Goal: Information Seeking & Learning: Compare options

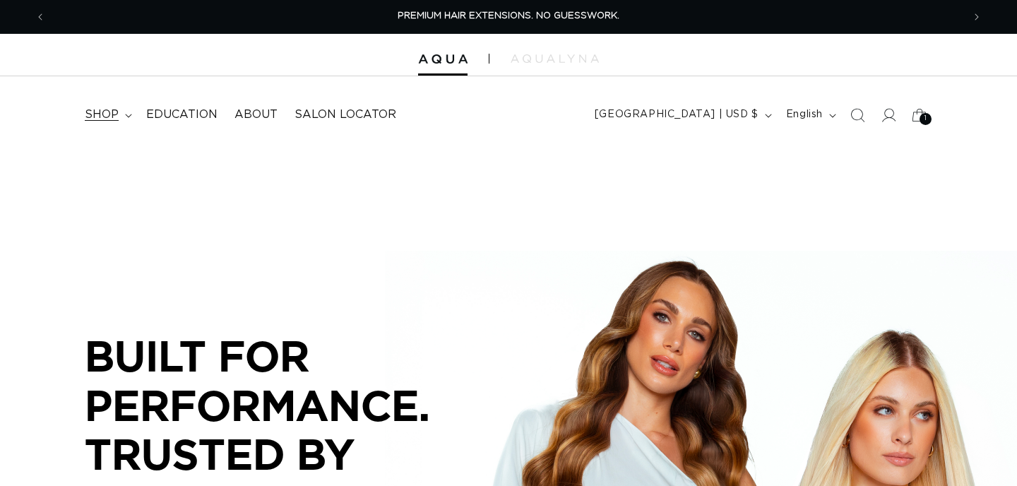
click at [128, 116] on icon at bounding box center [128, 116] width 7 height 4
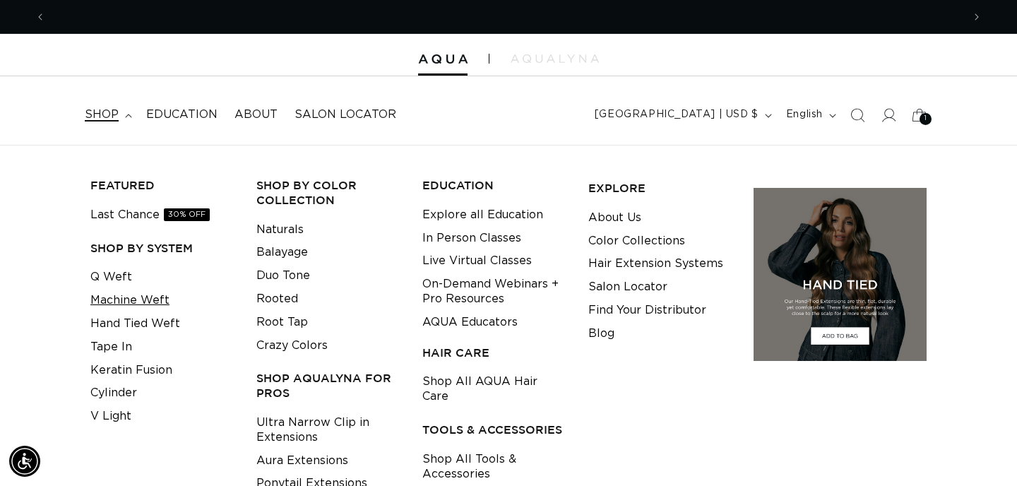
scroll to position [0, 917]
click at [113, 303] on link "Machine Weft" at bounding box center [129, 300] width 79 height 23
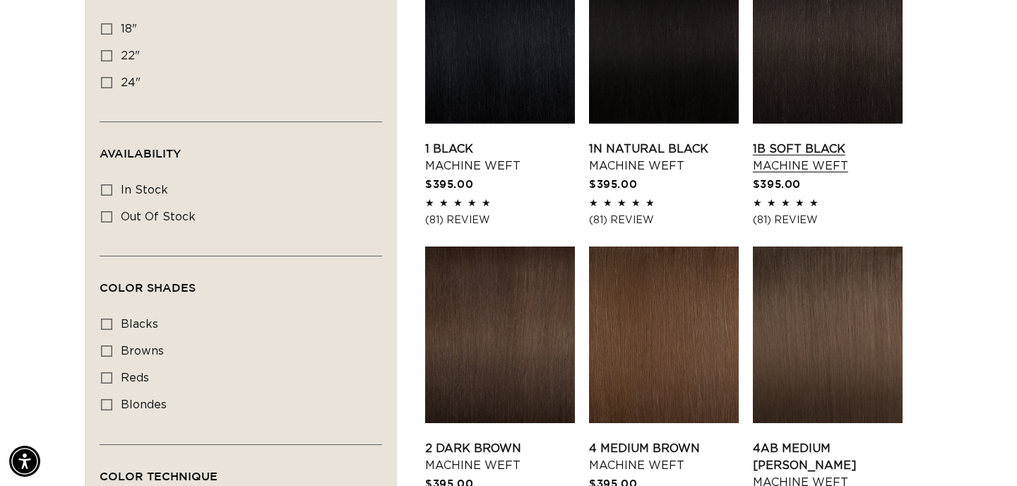
scroll to position [0, 917]
click at [840, 141] on link "1B Soft Black Machine Weft" at bounding box center [828, 158] width 150 height 34
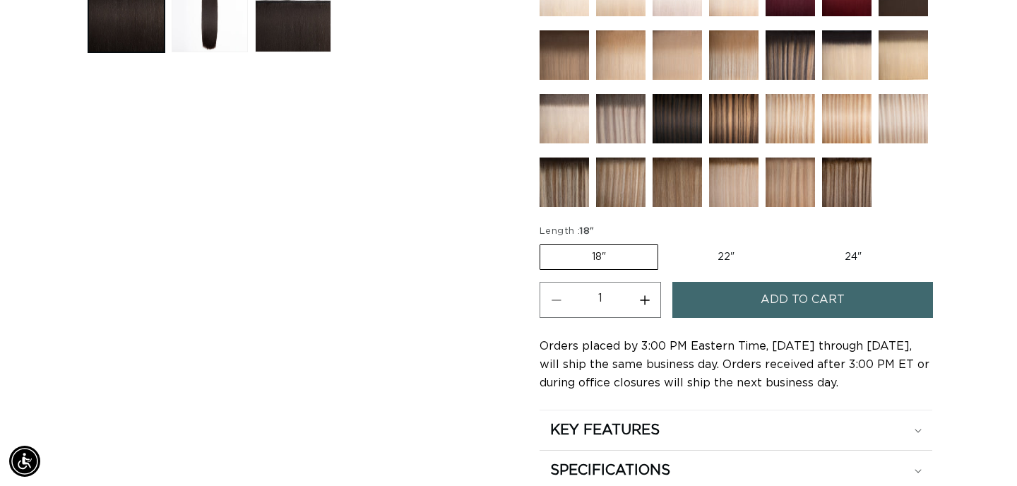
scroll to position [603, 0]
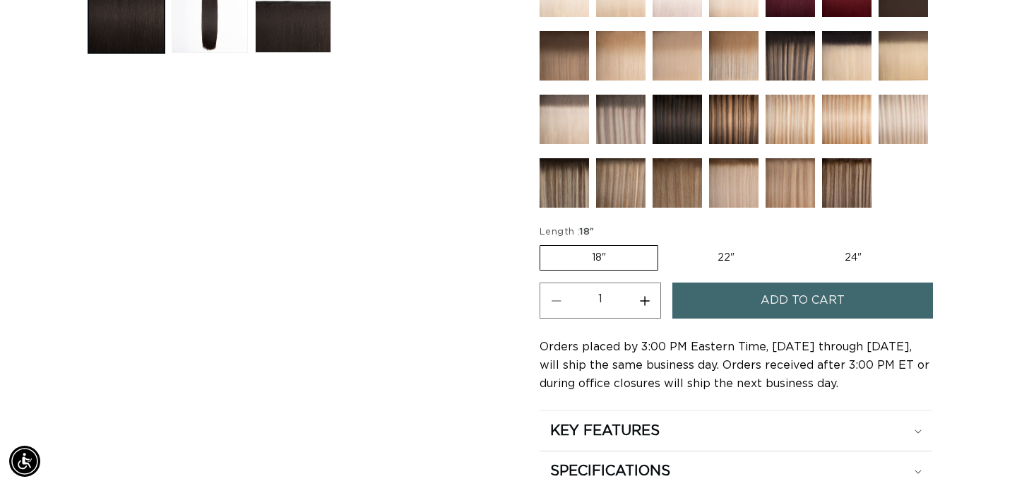
click at [672, 127] on img at bounding box center [677, 119] width 49 height 49
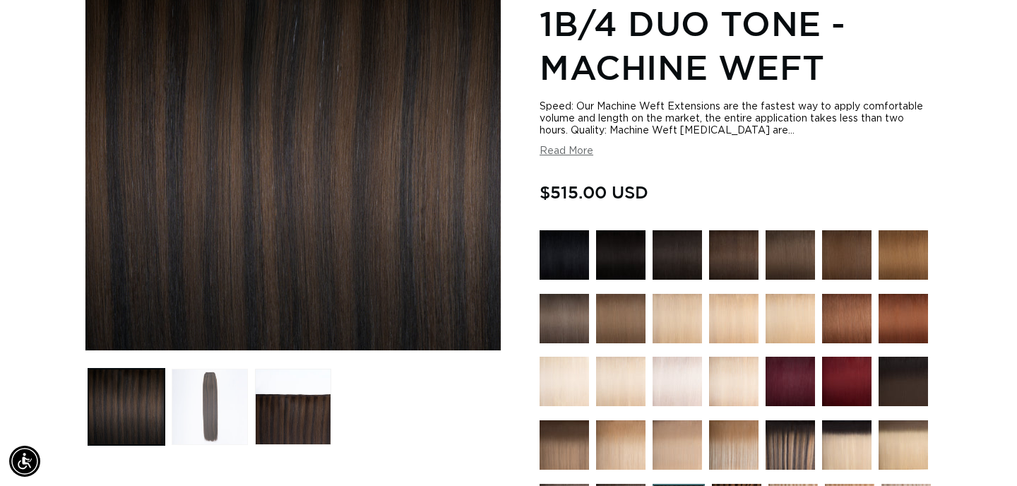
scroll to position [0, 917]
click at [208, 409] on button "Load image 2 in gallery view" at bounding box center [210, 407] width 76 height 76
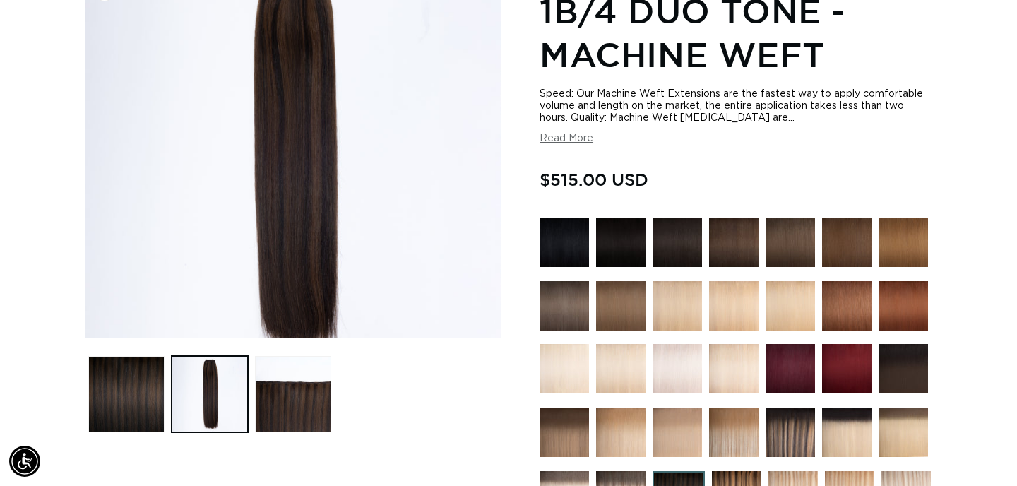
scroll to position [0, 0]
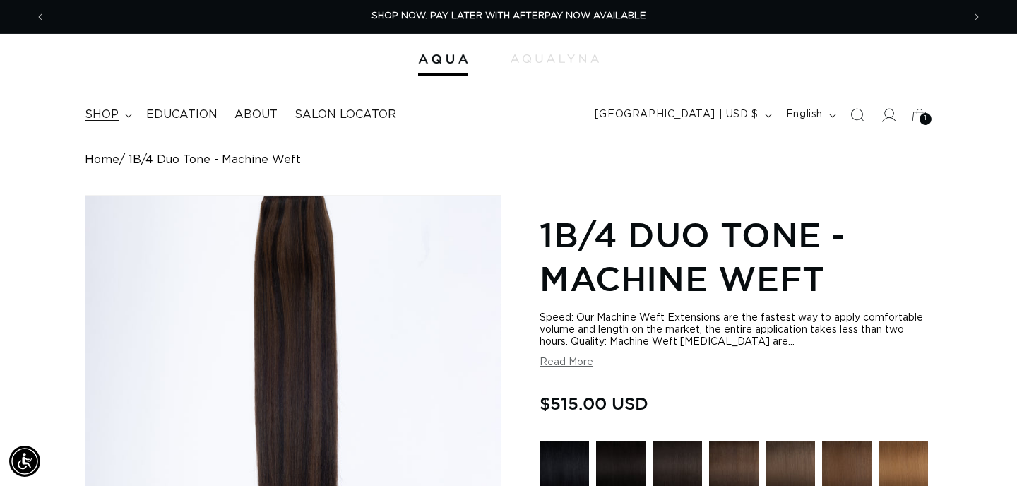
click at [112, 109] on span "shop" at bounding box center [102, 114] width 34 height 15
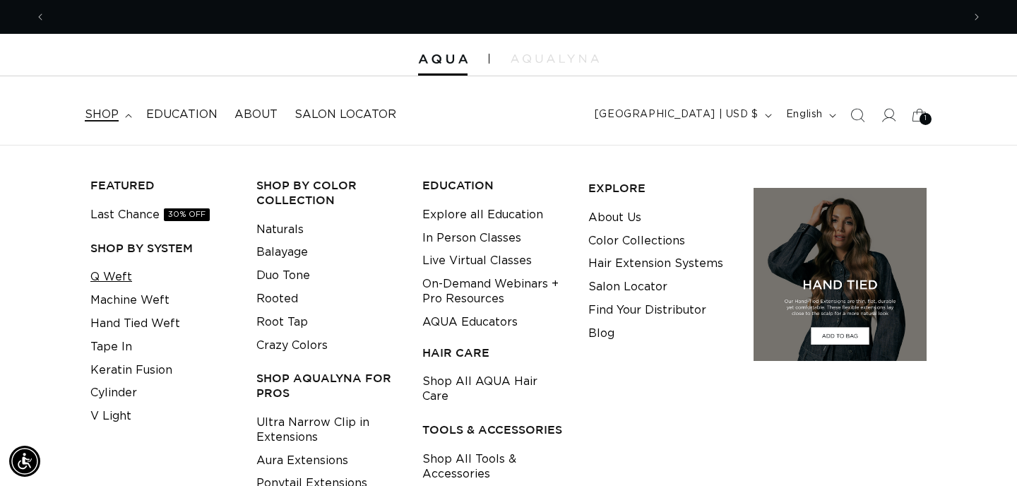
scroll to position [0, 1833]
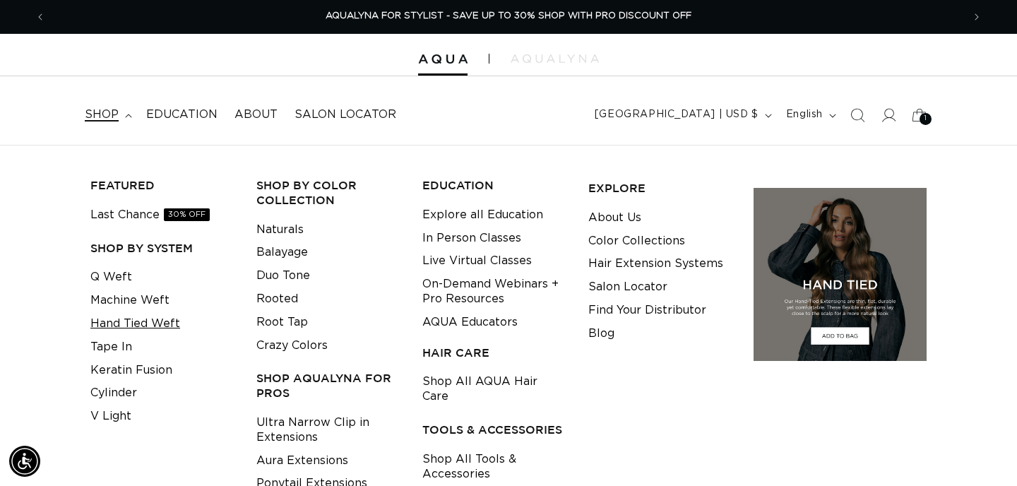
click at [124, 324] on link "Hand Tied Weft" at bounding box center [135, 323] width 90 height 23
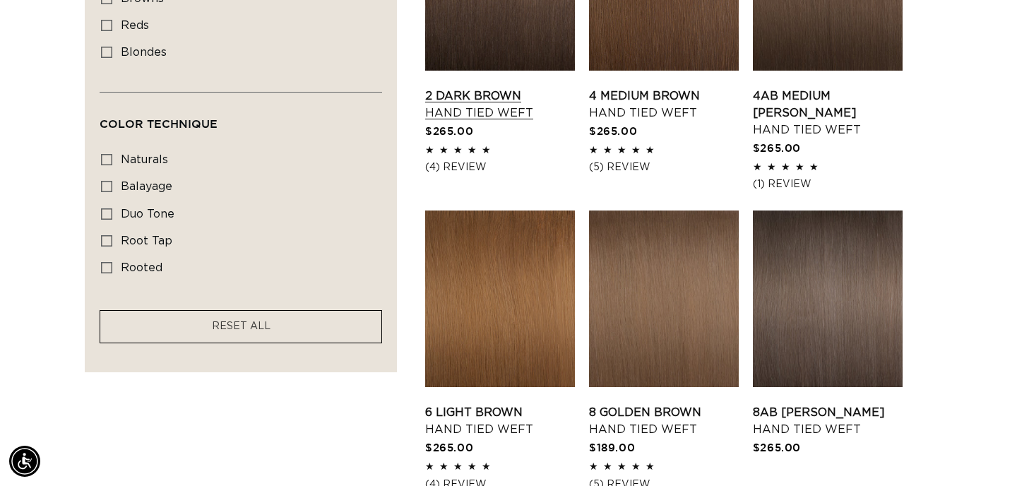
scroll to position [0, 917]
click at [516, 88] on link "2 Dark Brown Hand Tied Weft" at bounding box center [500, 105] width 150 height 34
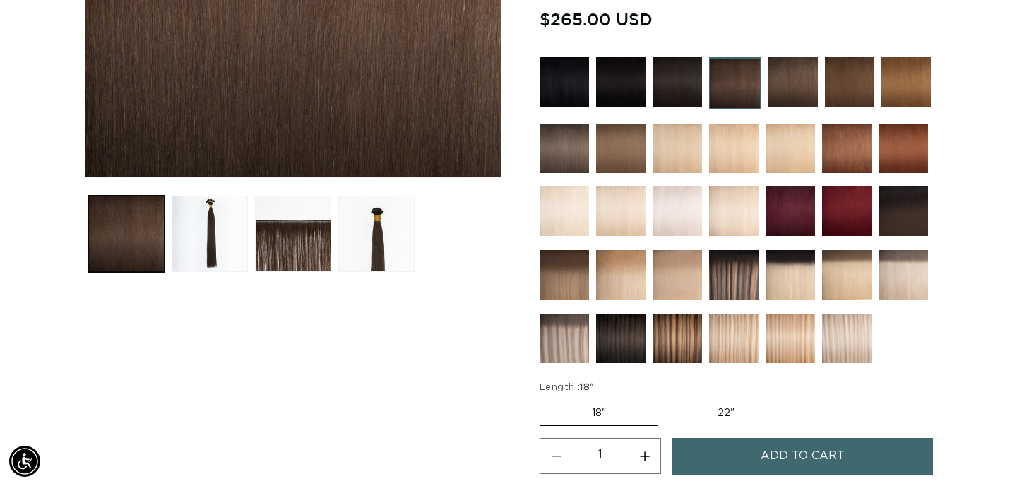
scroll to position [386, 0]
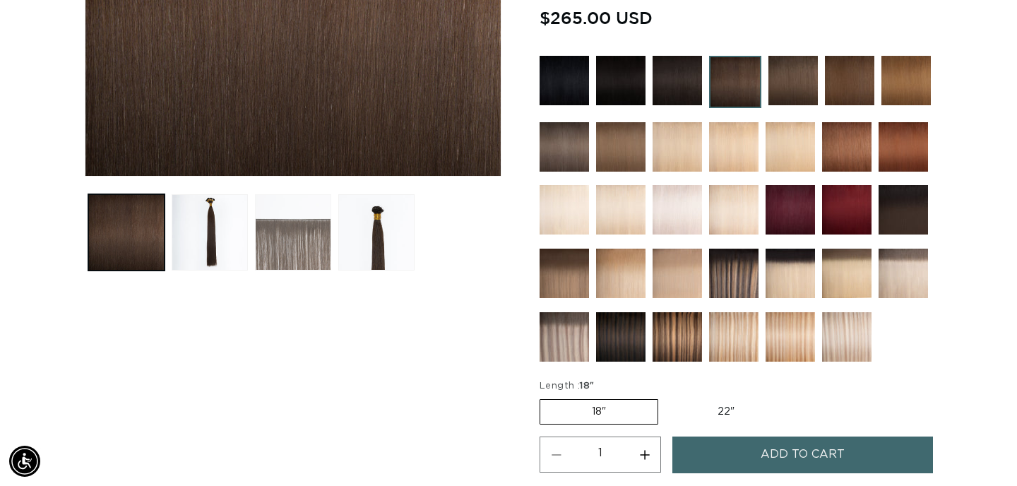
click at [285, 242] on button "Load image 3 in gallery view" at bounding box center [293, 232] width 76 height 76
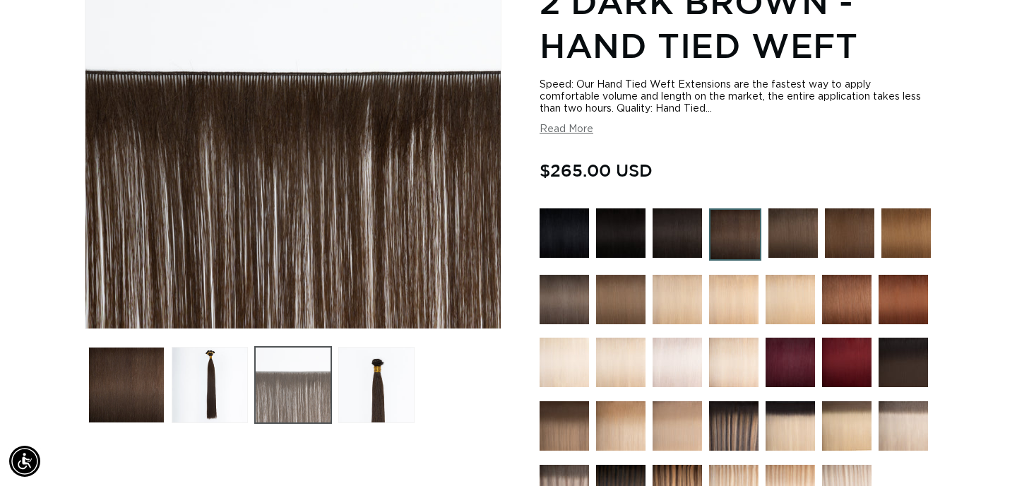
scroll to position [195, 0]
